Goal: Obtain resource: Download file/media

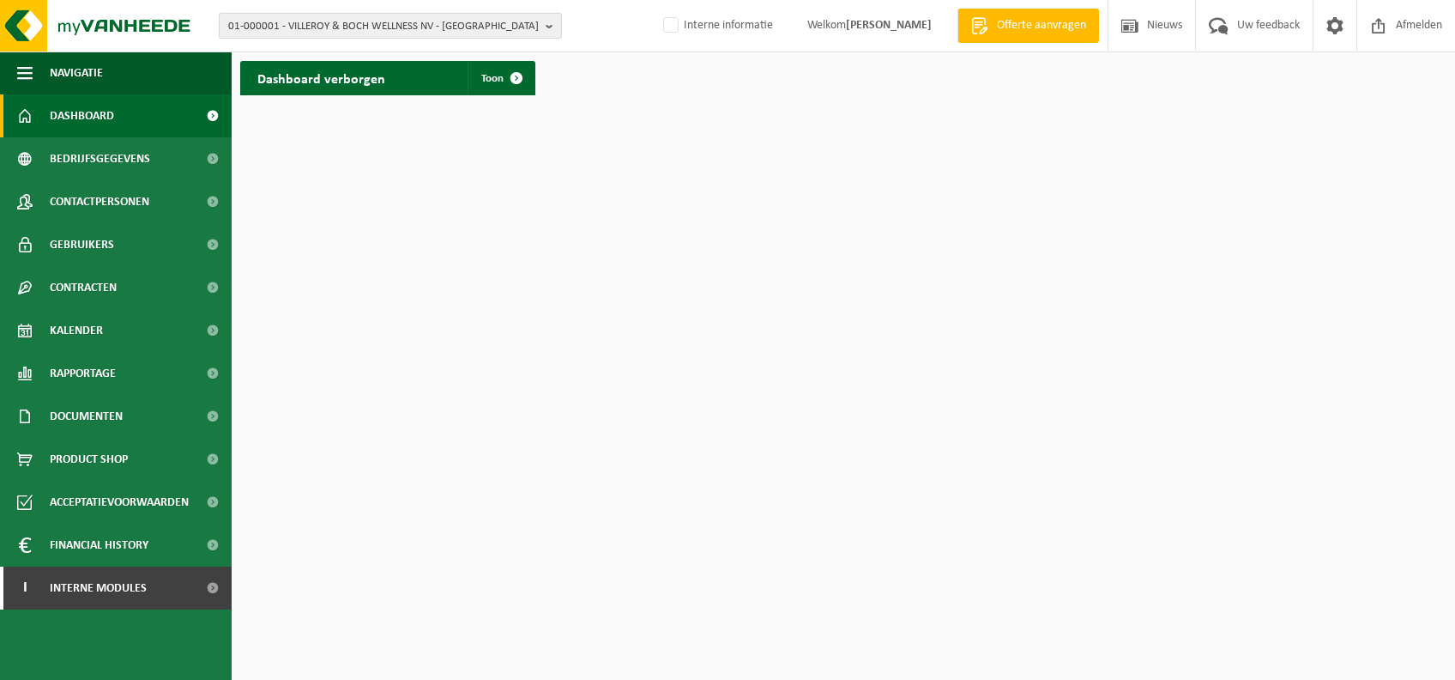
drag, startPoint x: 0, startPoint y: 0, endPoint x: 362, endPoint y: 32, distance: 363.5
click at [362, 32] on span "01-000001 - VILLEROY & BOCH WELLNESS NV - ROESELARE" at bounding box center [383, 27] width 311 height 26
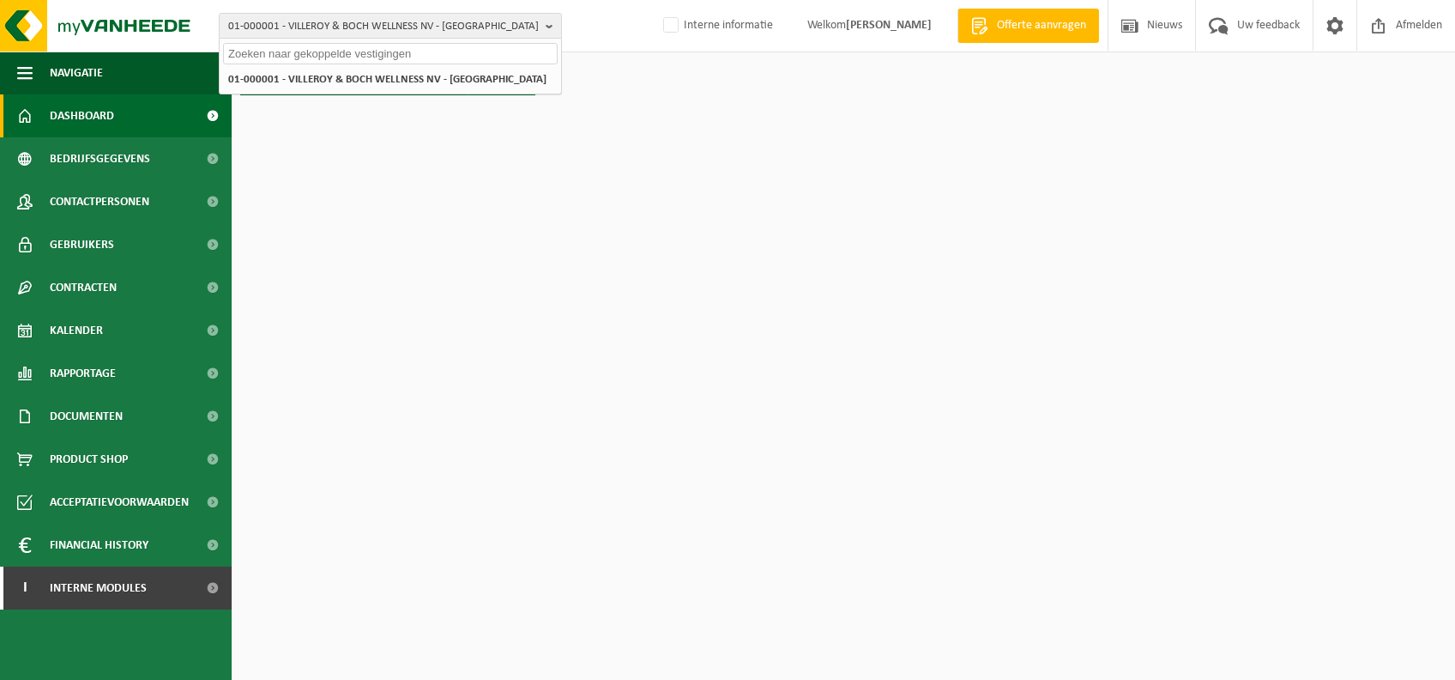
click at [334, 49] on input "text" at bounding box center [390, 53] width 335 height 21
paste input "10-984268"
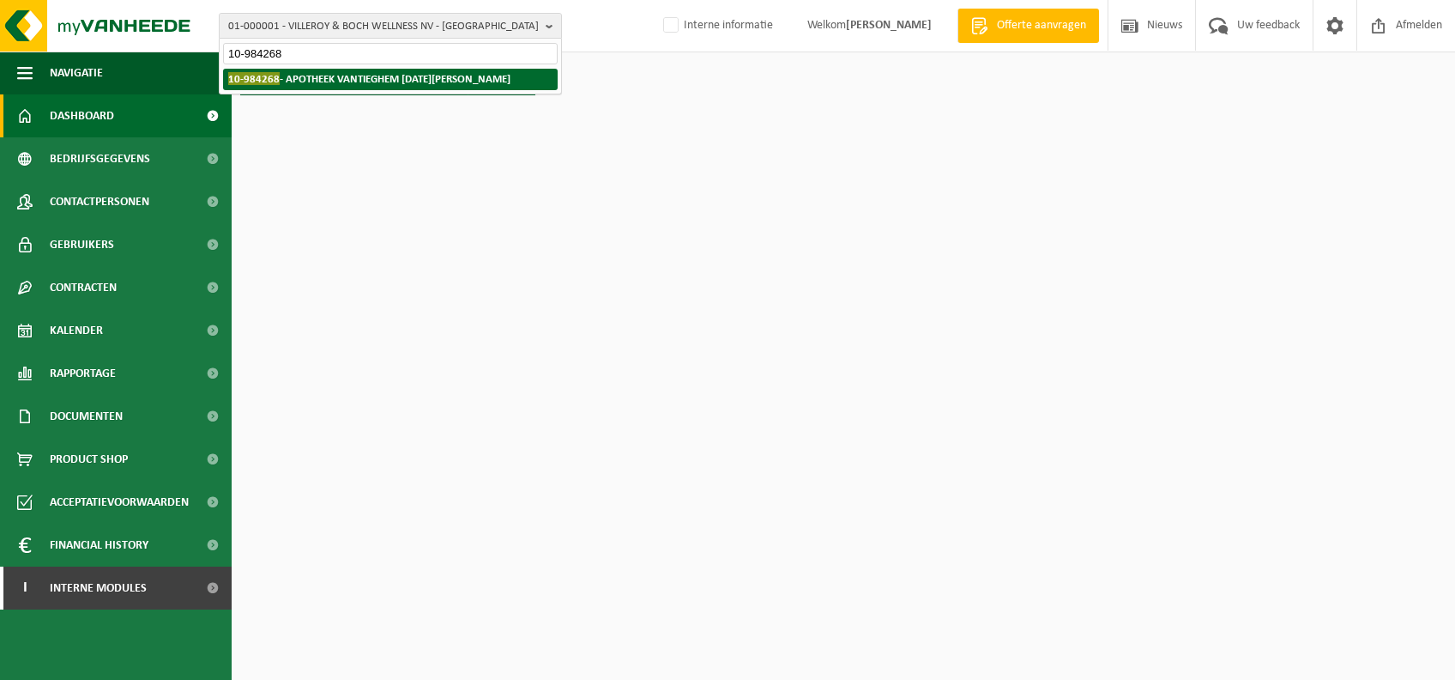
type input "10-984268"
click at [318, 76] on strong "10-984268 - APOTHEEK VANTIEGHEM TOUSSAINT - MOEN" at bounding box center [369, 78] width 282 height 13
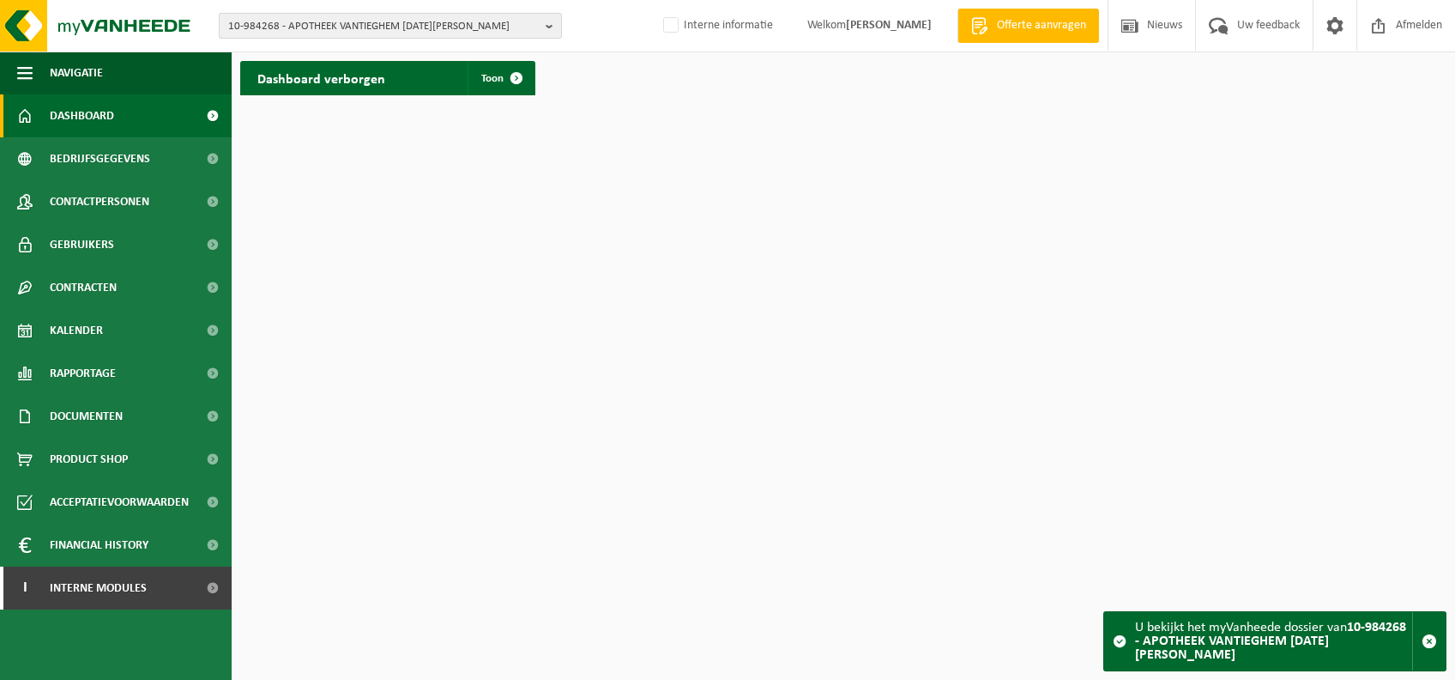
click at [453, 19] on span "10-984268 - APOTHEEK VANTIEGHEM [DATE][PERSON_NAME]" at bounding box center [383, 27] width 311 height 26
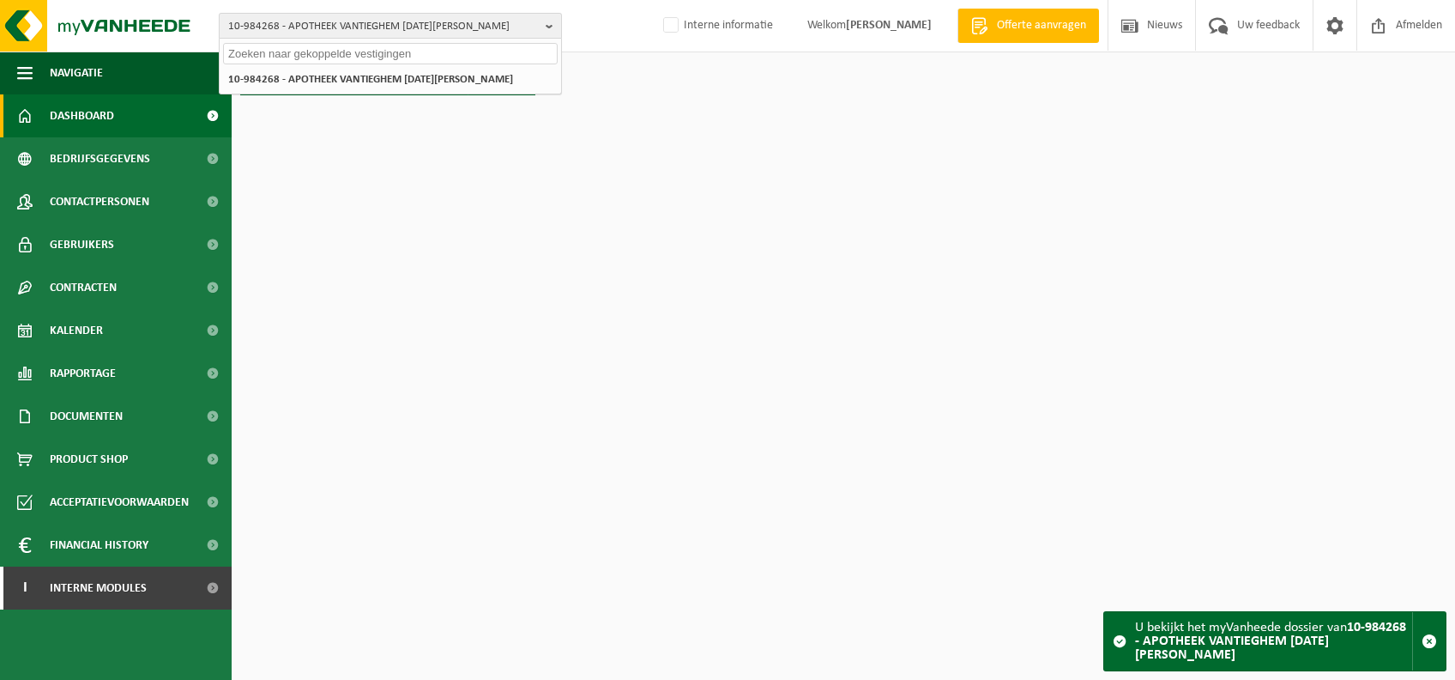
click at [486, 23] on span "10-984268 - APOTHEEK VANTIEGHEM [DATE][PERSON_NAME]" at bounding box center [383, 27] width 311 height 26
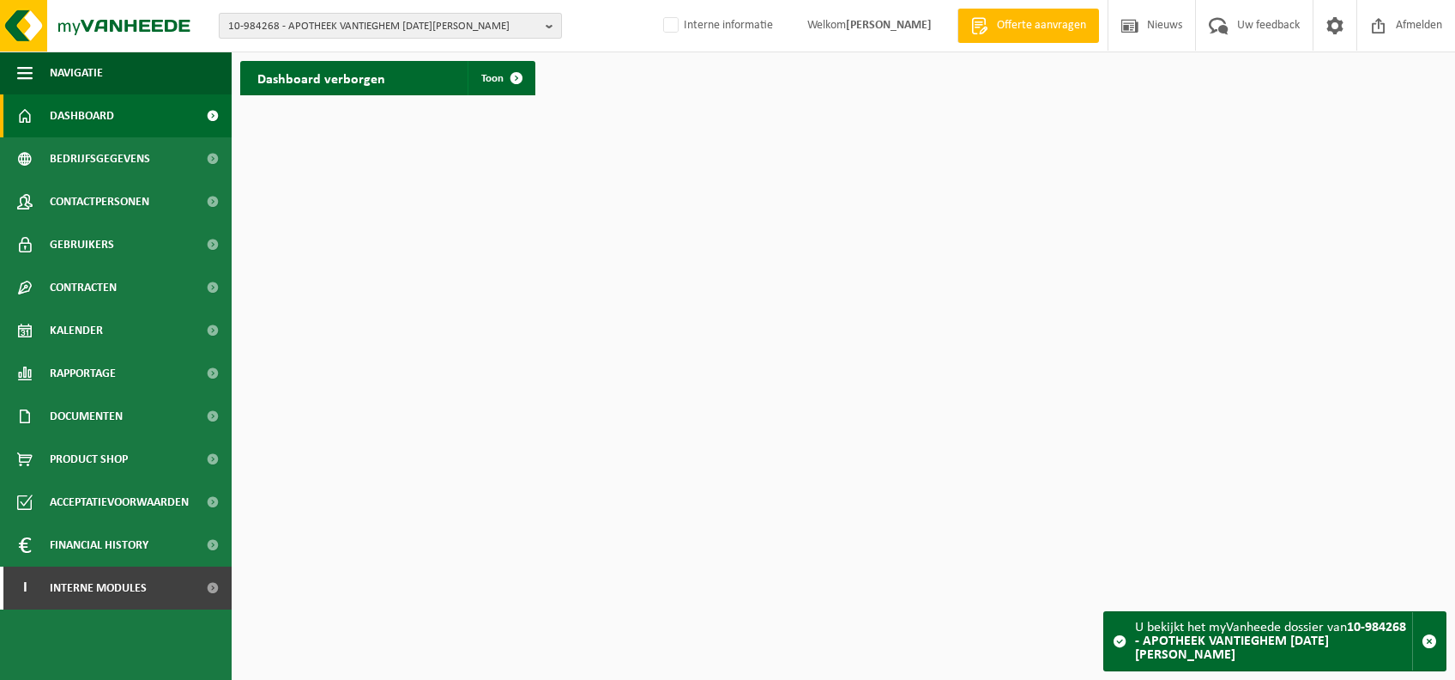
click at [548, 24] on b "button" at bounding box center [553, 26] width 15 height 24
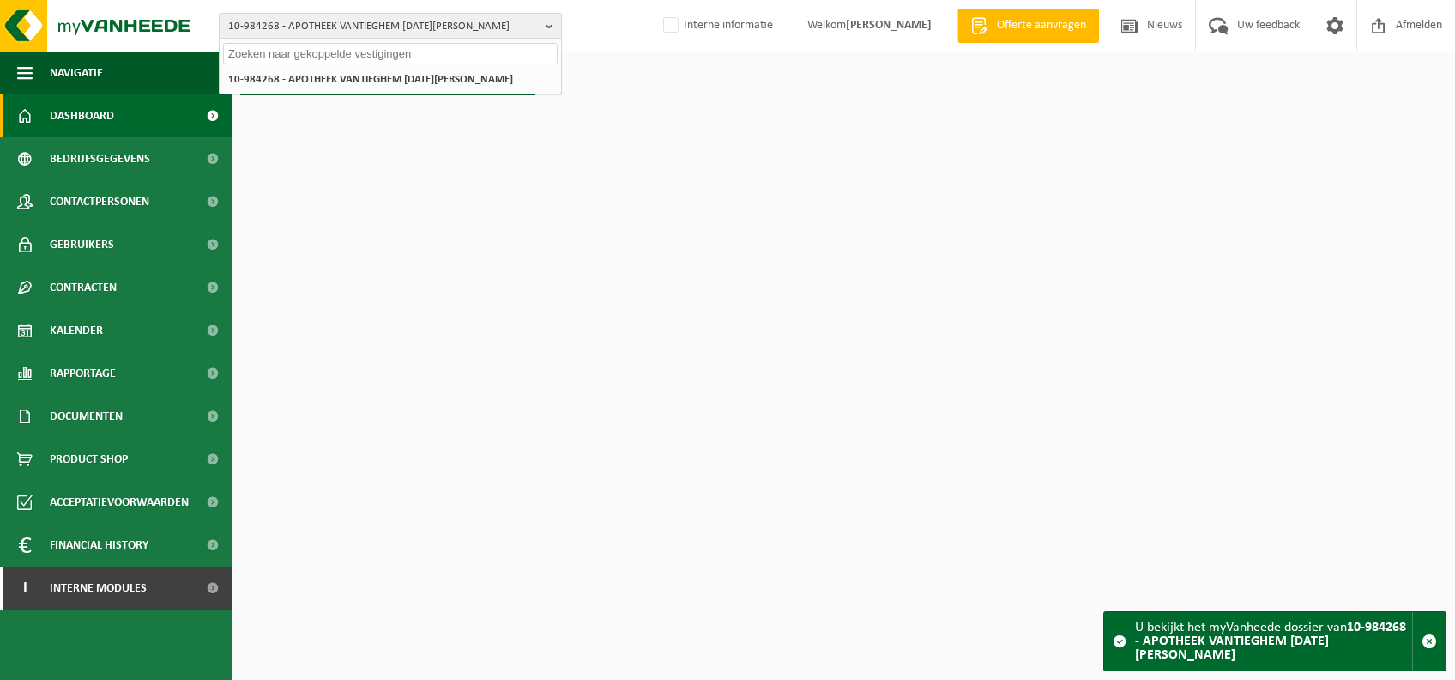
click at [554, 27] on b "button" at bounding box center [553, 26] width 15 height 24
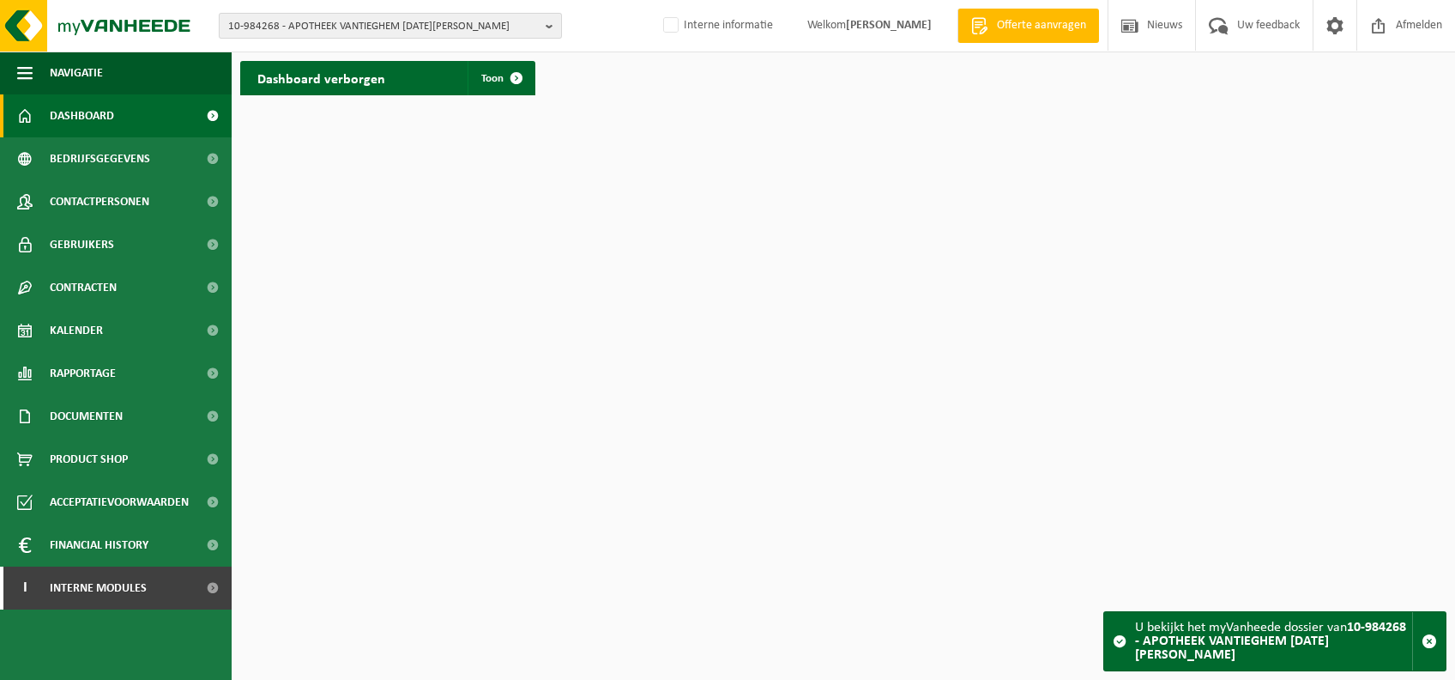
click at [549, 26] on b "button" at bounding box center [553, 26] width 15 height 24
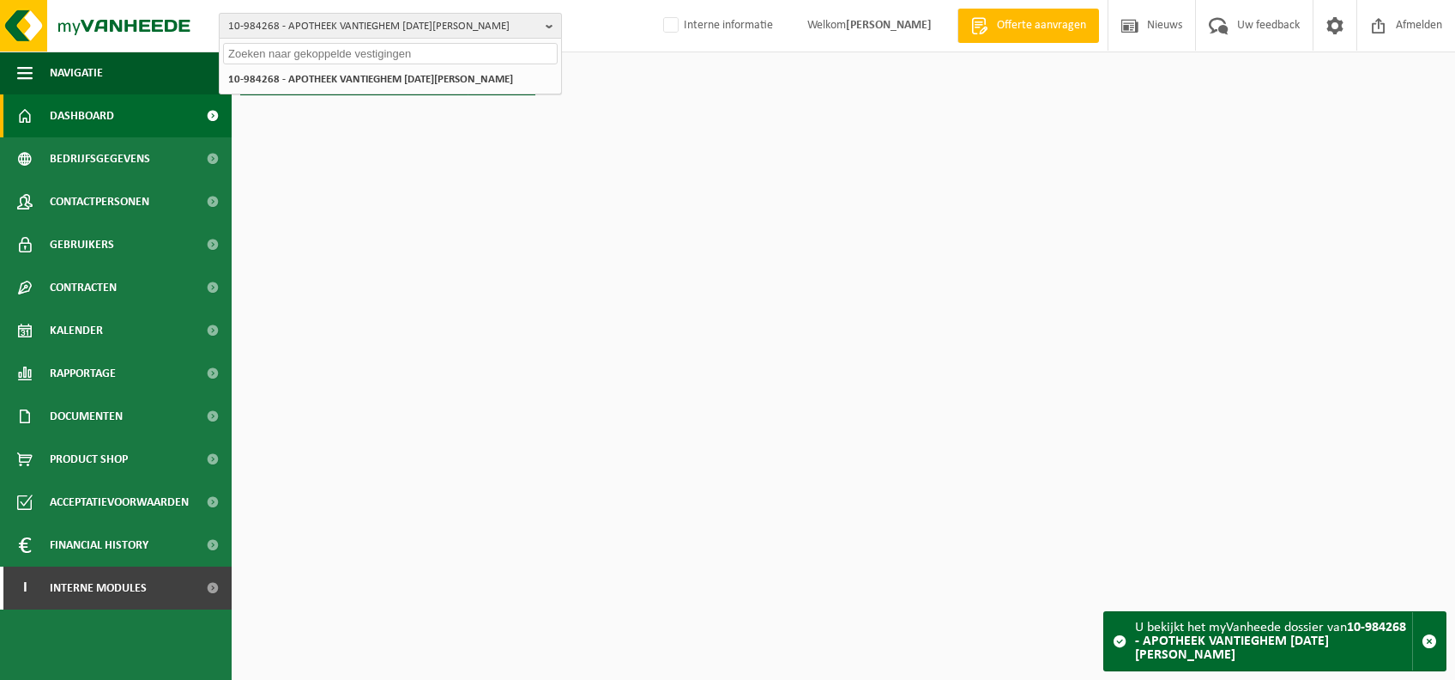
click at [549, 26] on b "button" at bounding box center [553, 26] width 15 height 24
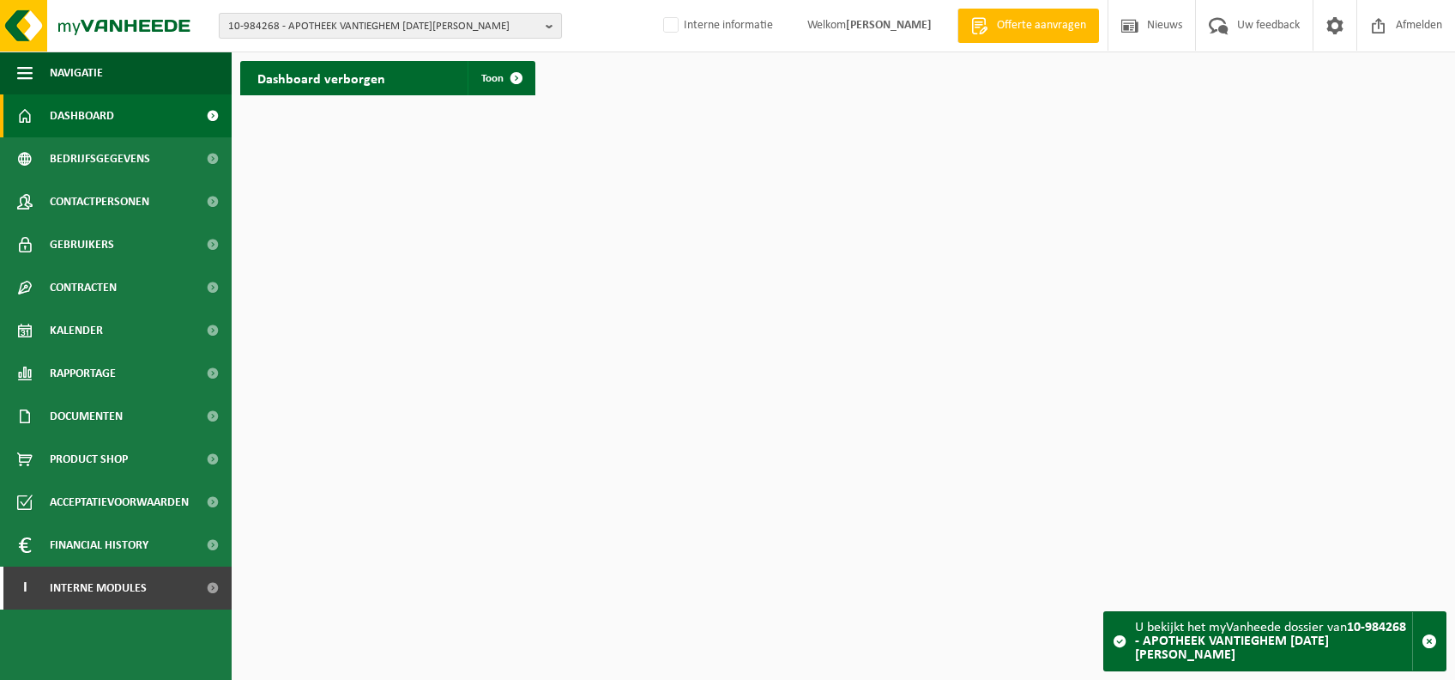
click at [315, 36] on span "10-984268 - APOTHEEK VANTIEGHEM TOUSSAINT - MOEN" at bounding box center [383, 27] width 311 height 26
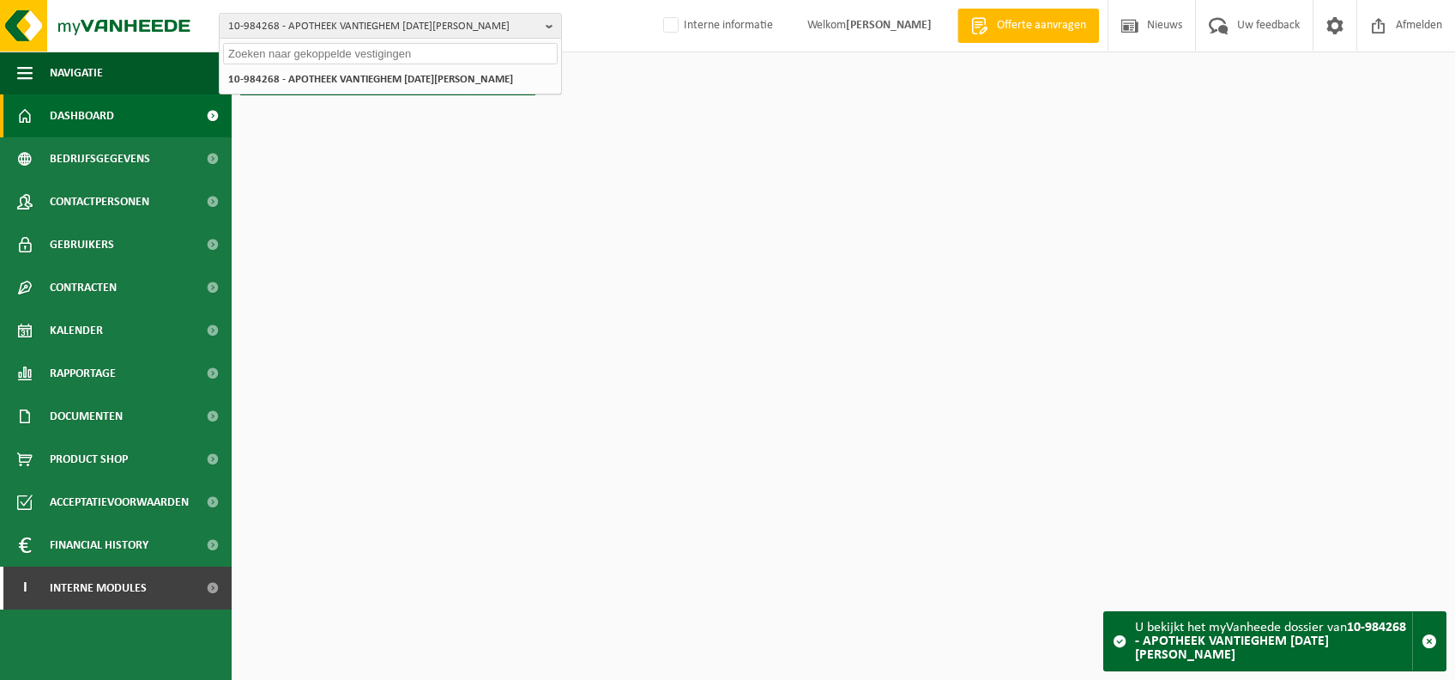
click at [294, 52] on input "text" at bounding box center [390, 53] width 335 height 21
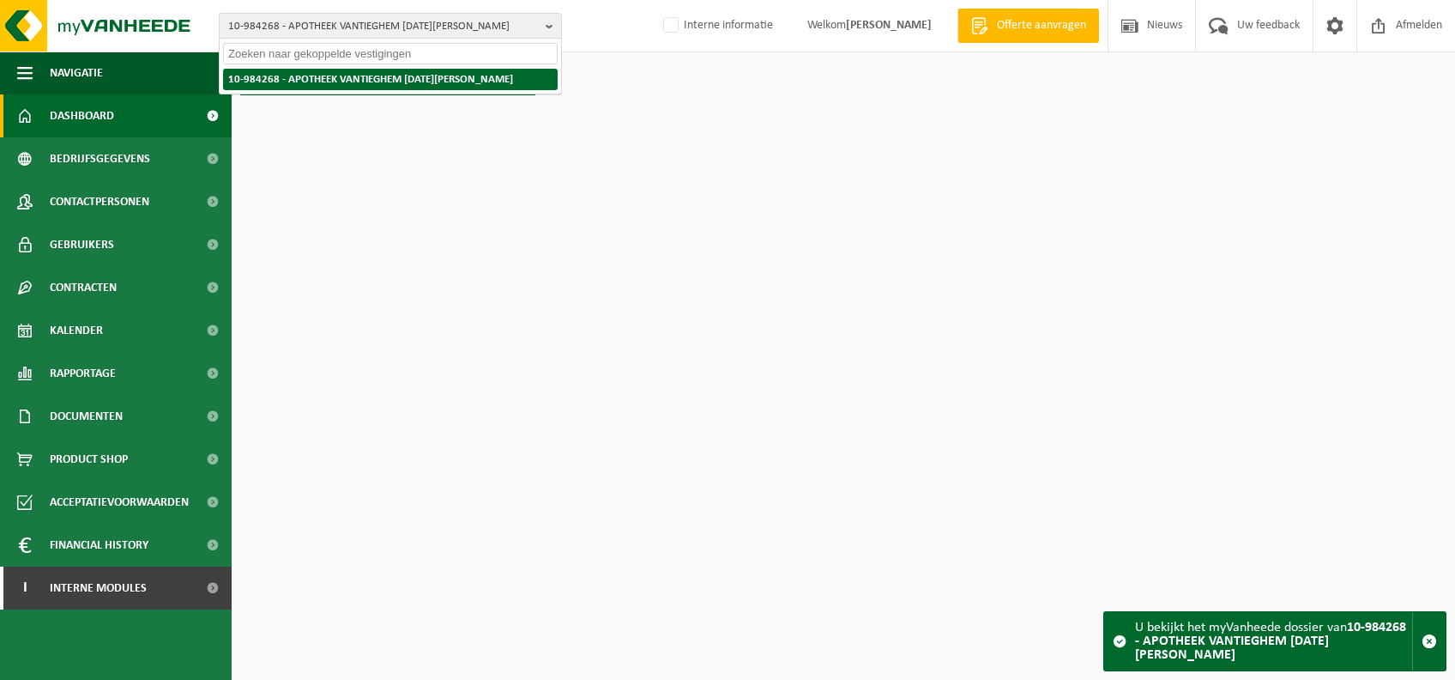
click at [311, 74] on strong "10-984268 - APOTHEEK VANTIEGHEM TOUSSAINT - MOEN" at bounding box center [370, 79] width 285 height 11
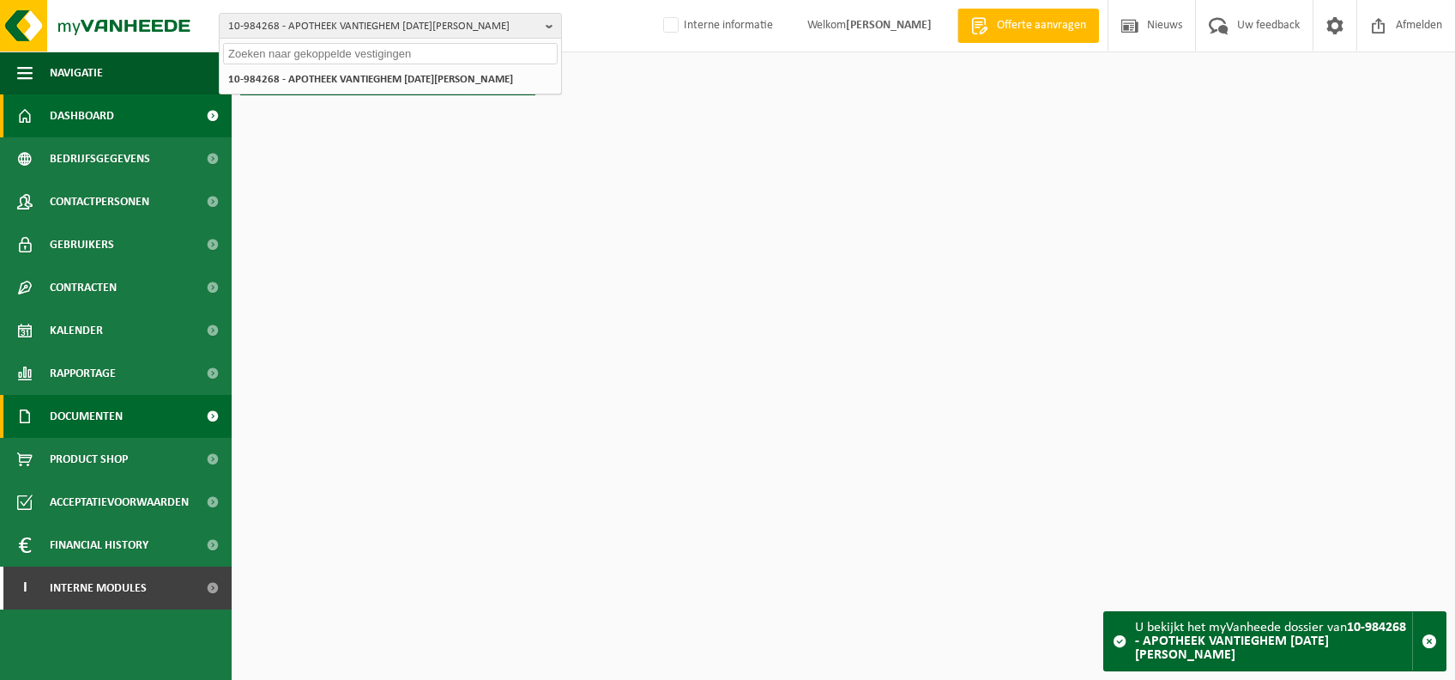
click at [105, 428] on span "Documenten" at bounding box center [86, 416] width 73 height 43
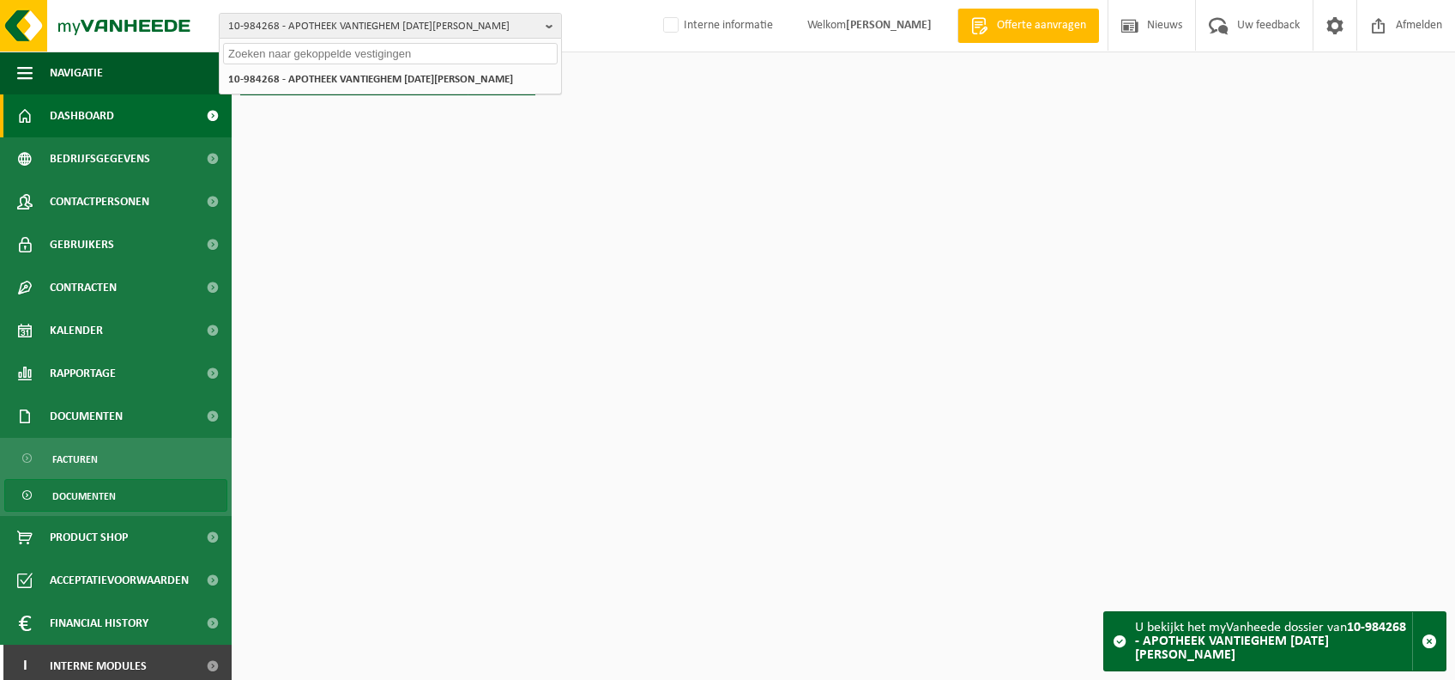
click at [140, 485] on link "Documenten" at bounding box center [115, 495] width 223 height 33
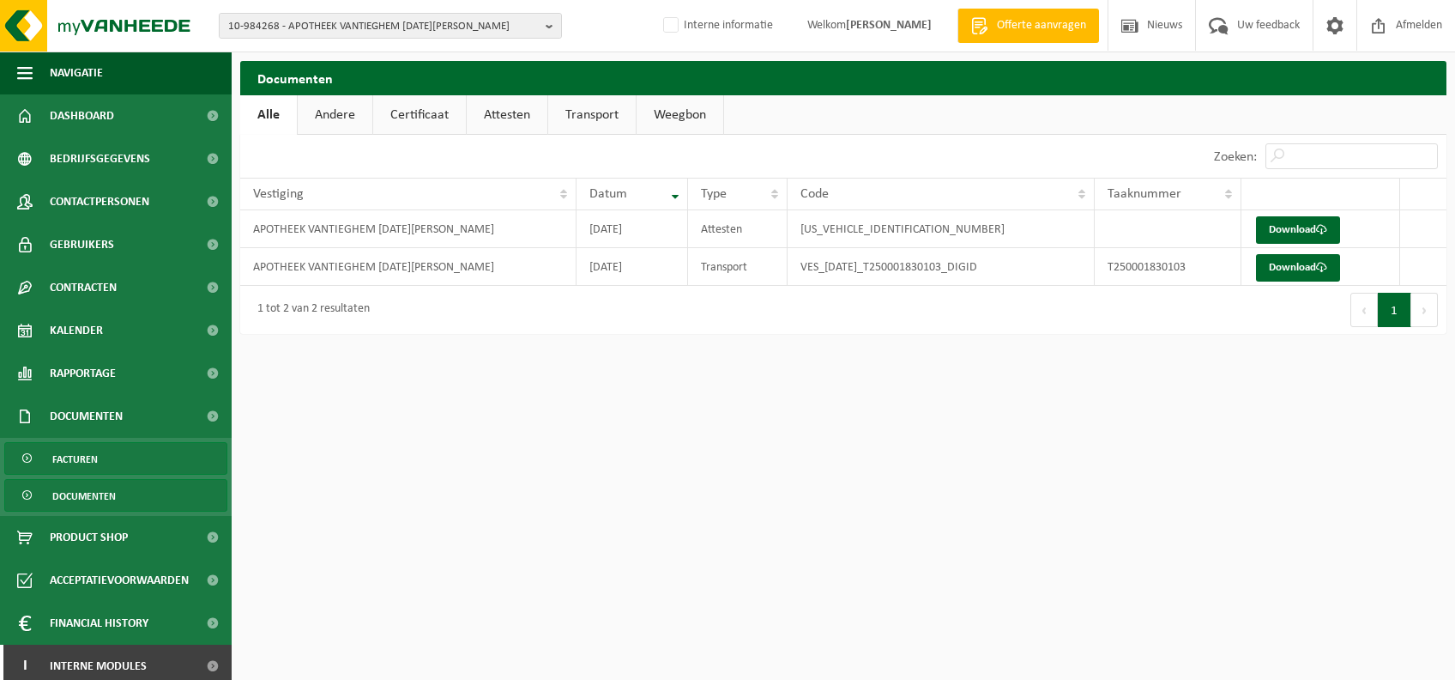
click at [118, 457] on link "Facturen" at bounding box center [115, 458] width 223 height 33
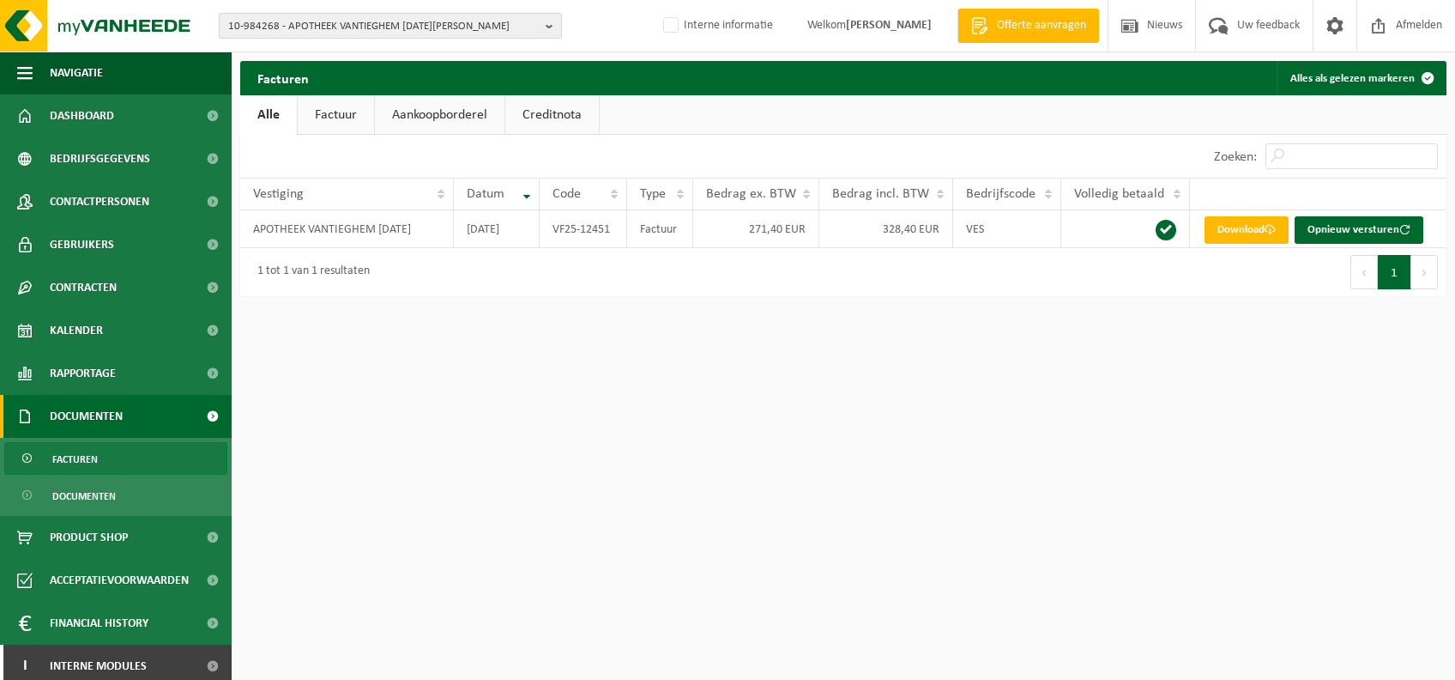
click at [548, 26] on b "button" at bounding box center [553, 26] width 15 height 24
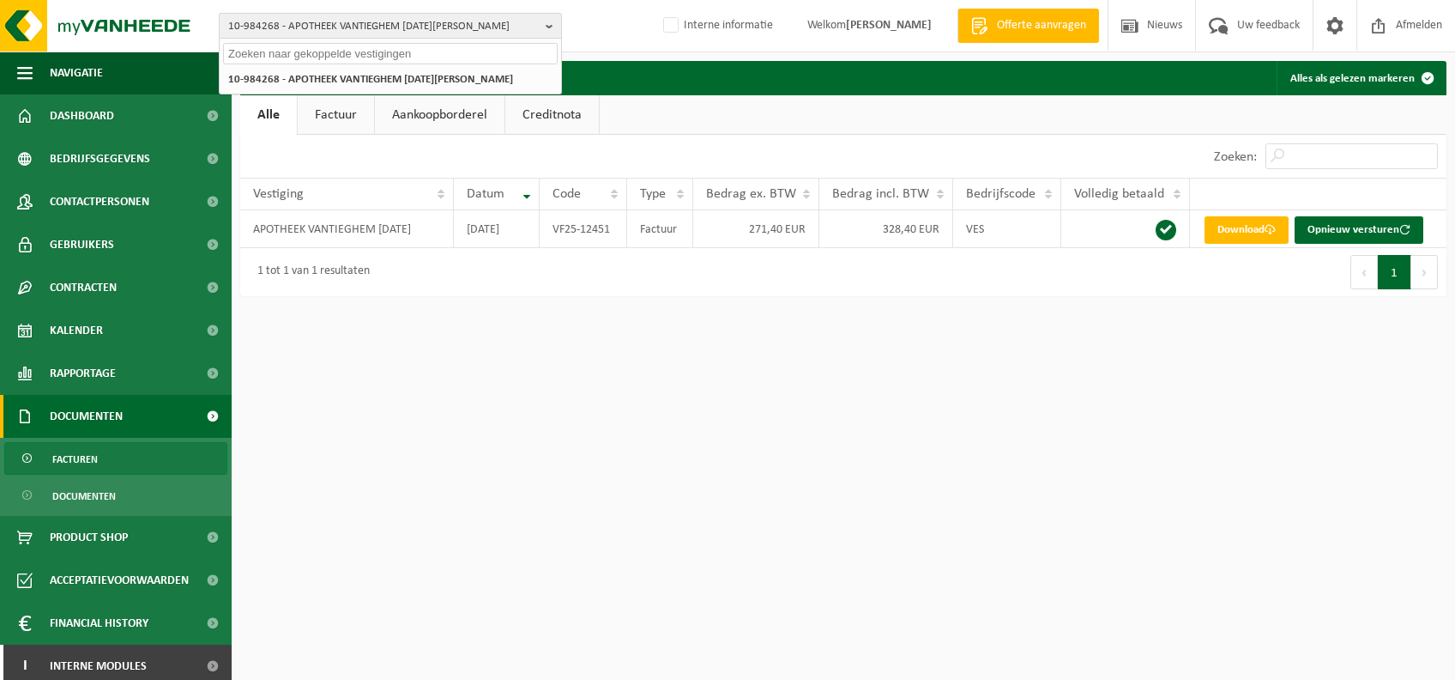
click at [548, 26] on b "button" at bounding box center [553, 26] width 15 height 24
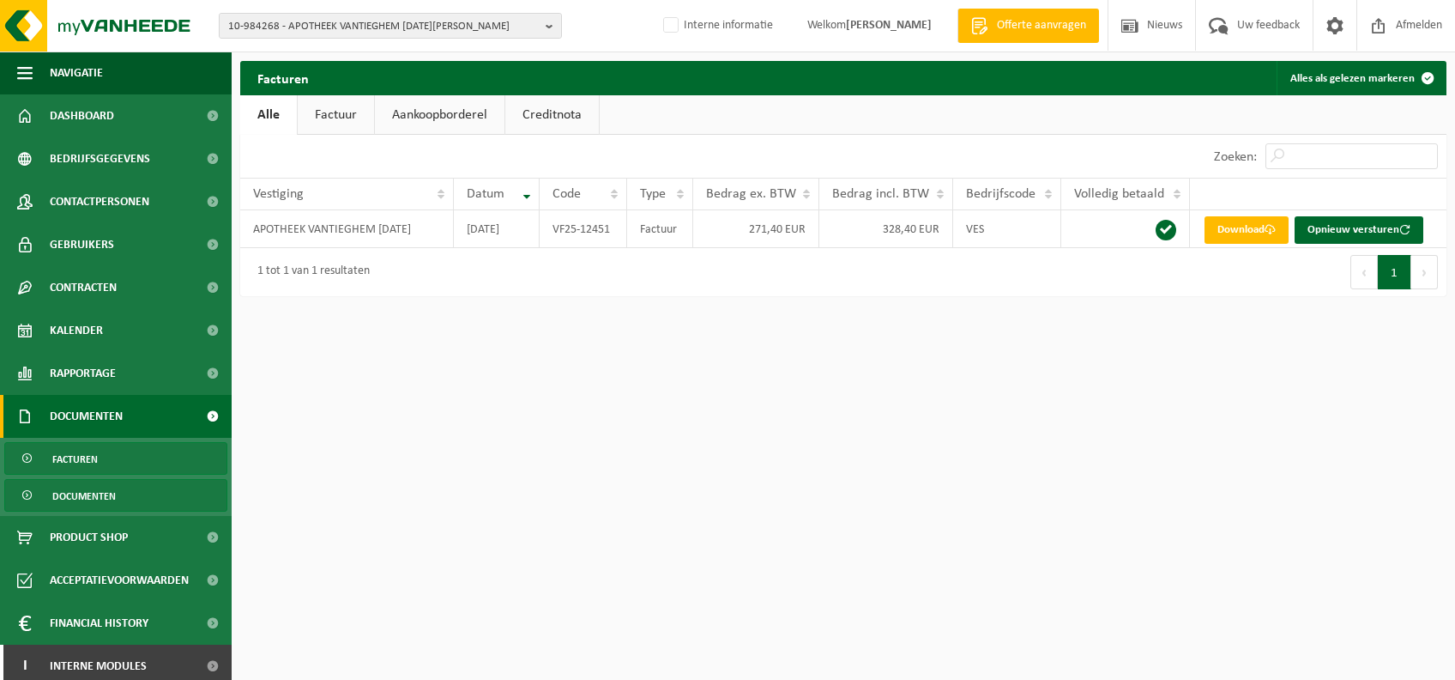
click at [104, 503] on span "Documenten" at bounding box center [84, 496] width 64 height 33
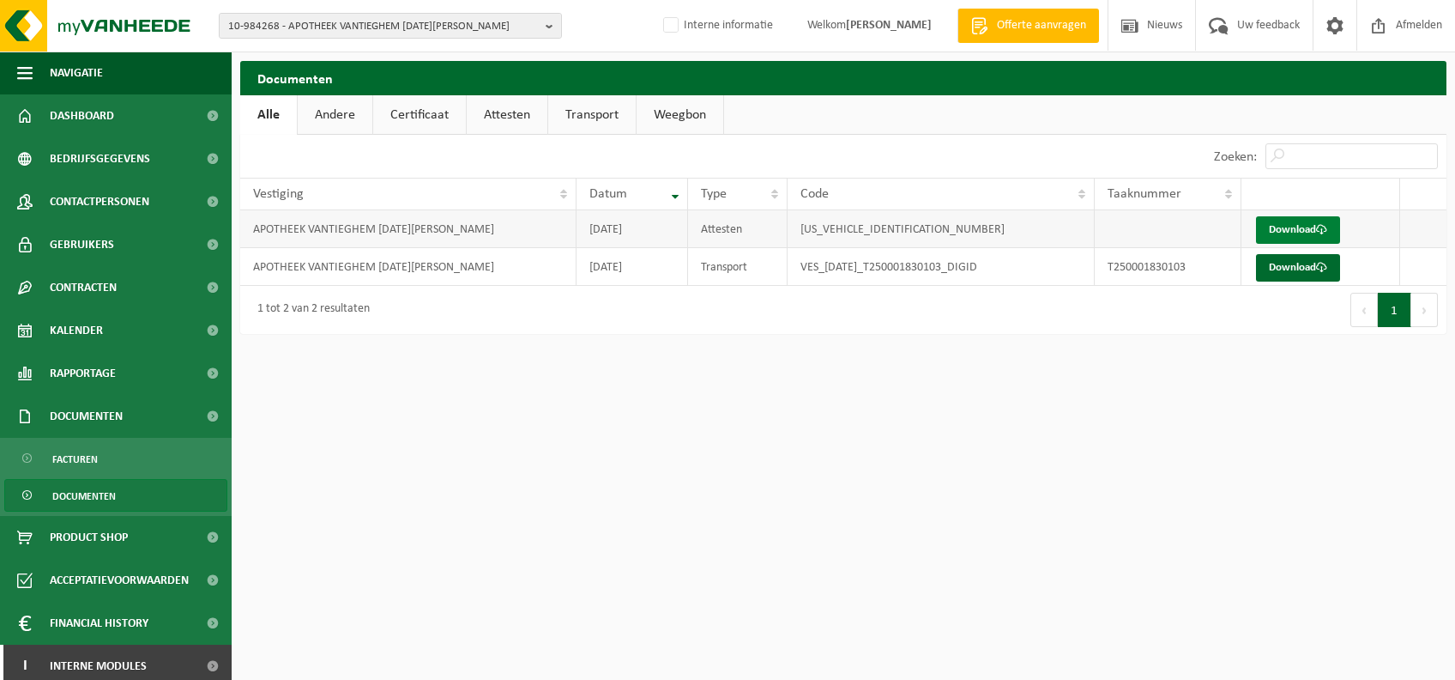
click at [1298, 232] on link "Download" at bounding box center [1298, 229] width 84 height 27
